Goal: Transaction & Acquisition: Purchase product/service

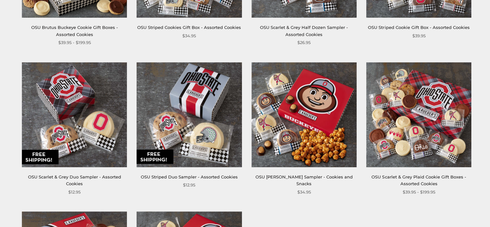
scroll to position [226, 0]
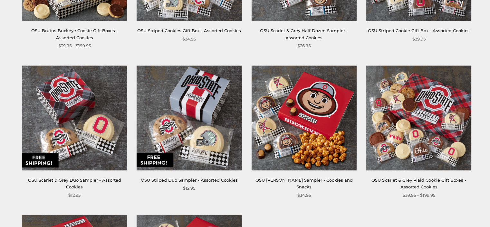
click at [191, 101] on img at bounding box center [189, 118] width 105 height 105
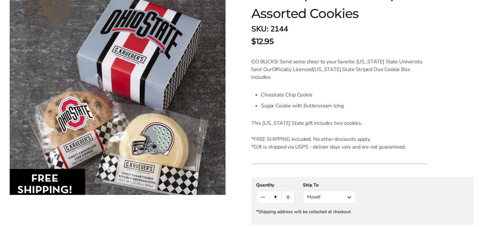
scroll to position [161, 0]
